Goal: Find specific page/section: Find specific page/section

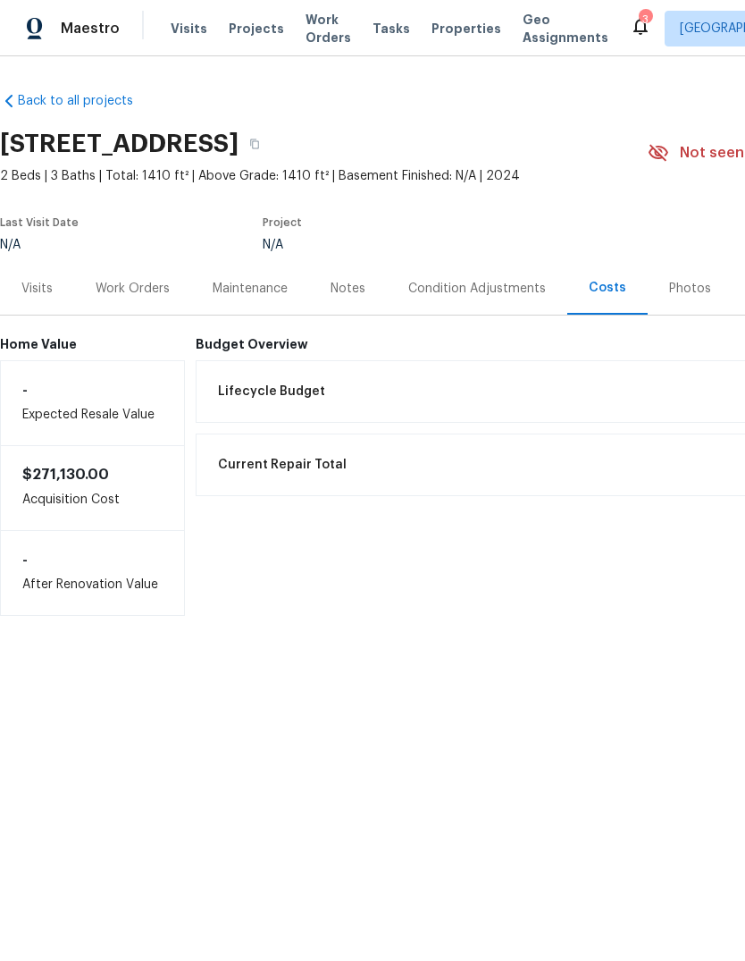
click at [457, 37] on span "Properties" at bounding box center [467, 29] width 70 height 18
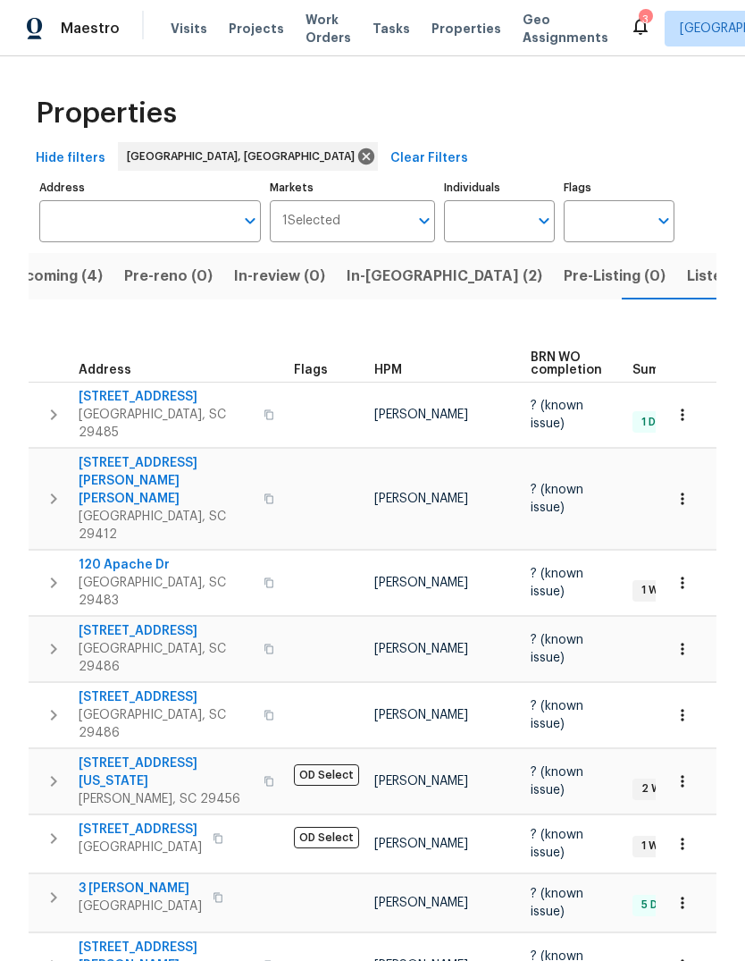
click at [687, 266] on span "Listed (7)" at bounding box center [720, 276] width 67 height 25
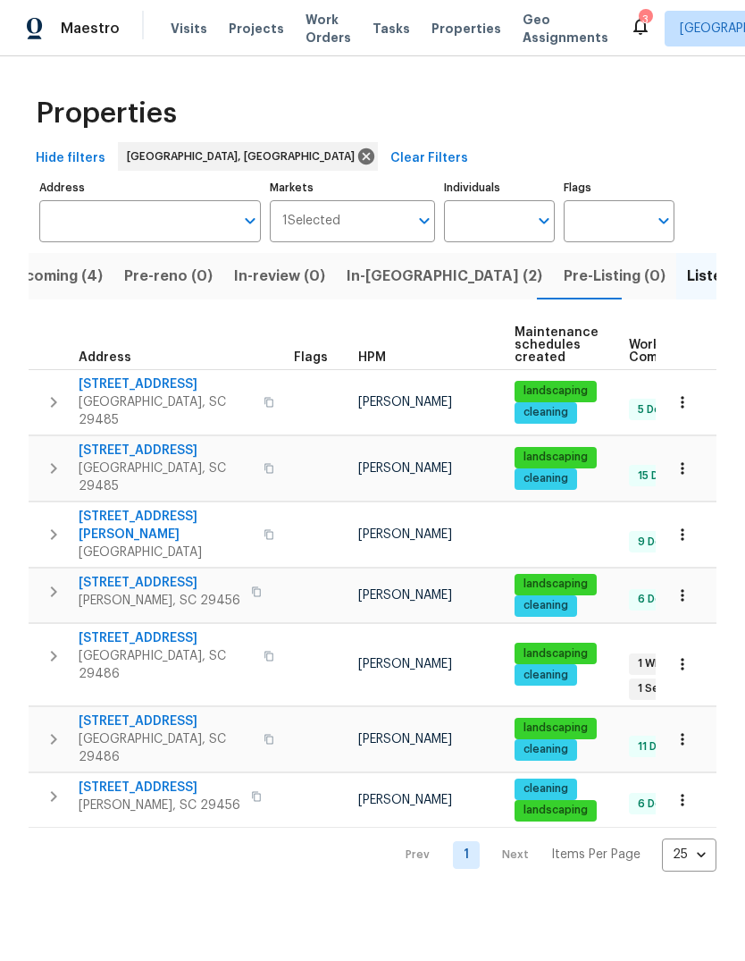
click at [130, 388] on span "[STREET_ADDRESS]" at bounding box center [166, 384] width 174 height 18
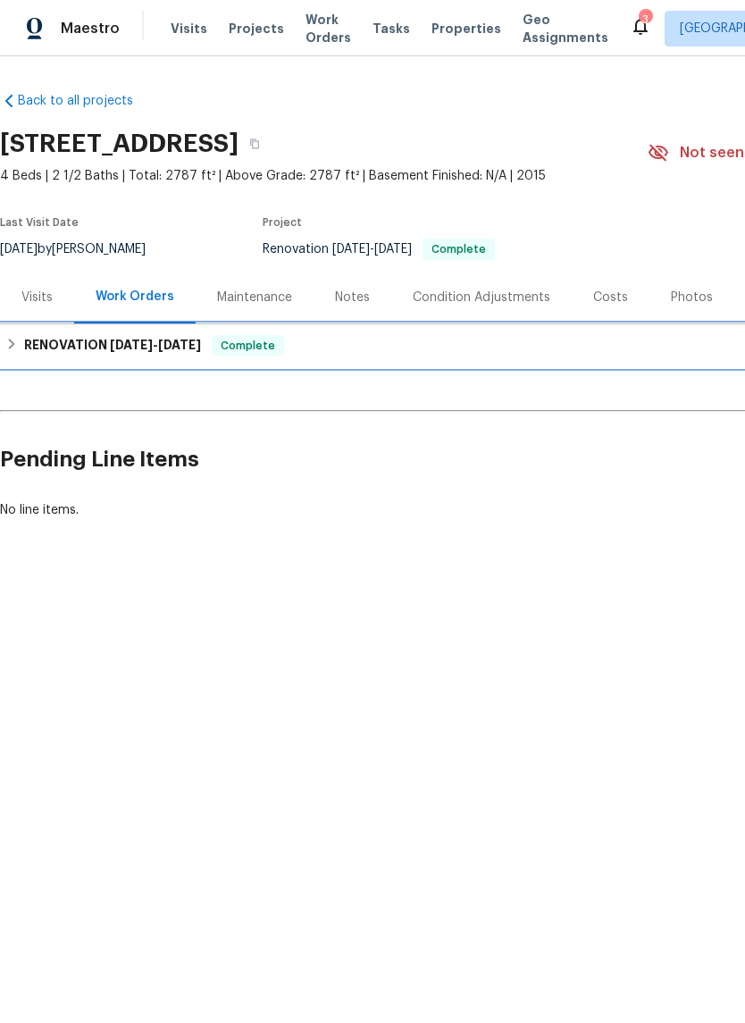
click at [143, 346] on span "[DATE]" at bounding box center [131, 345] width 43 height 13
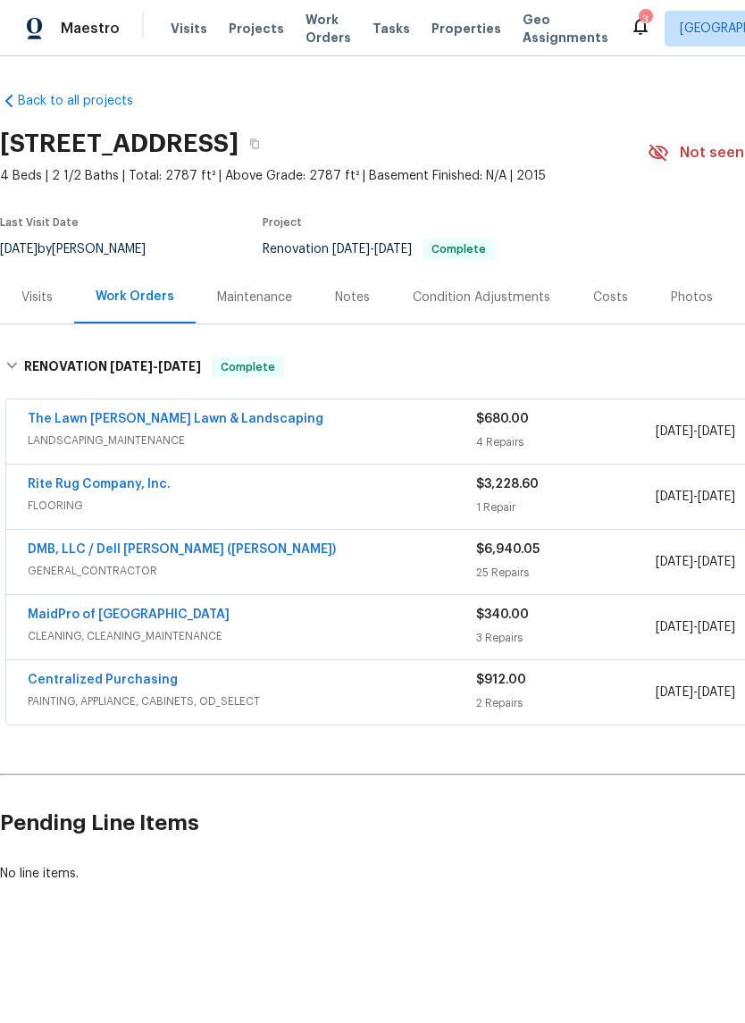
click at [179, 544] on link "DMB, LLC / Dell [PERSON_NAME] ([PERSON_NAME])" at bounding box center [182, 549] width 308 height 13
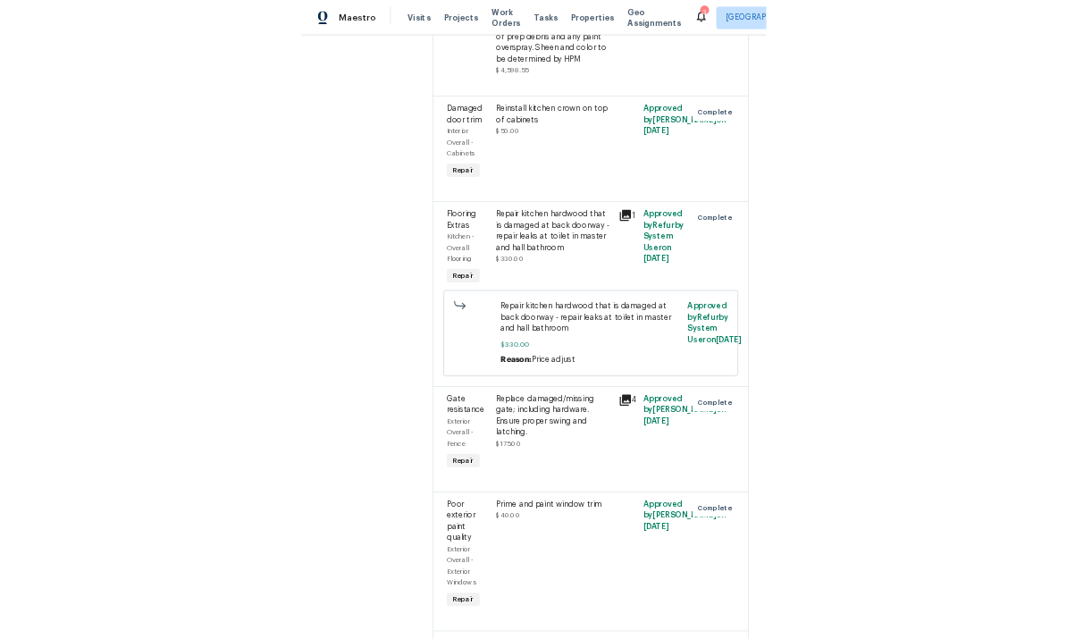
scroll to position [1528, 0]
